Goal: Task Accomplishment & Management: Use online tool/utility

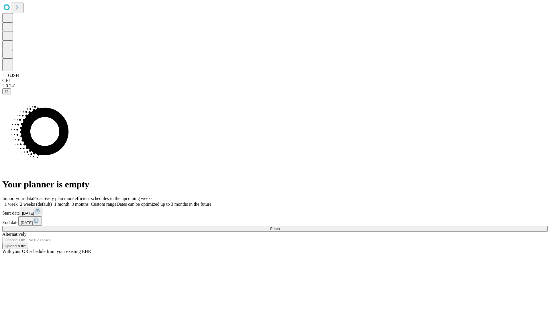
click at [280, 227] on span "Fetch" at bounding box center [274, 229] width 9 height 4
